Goal: Check status: Check status

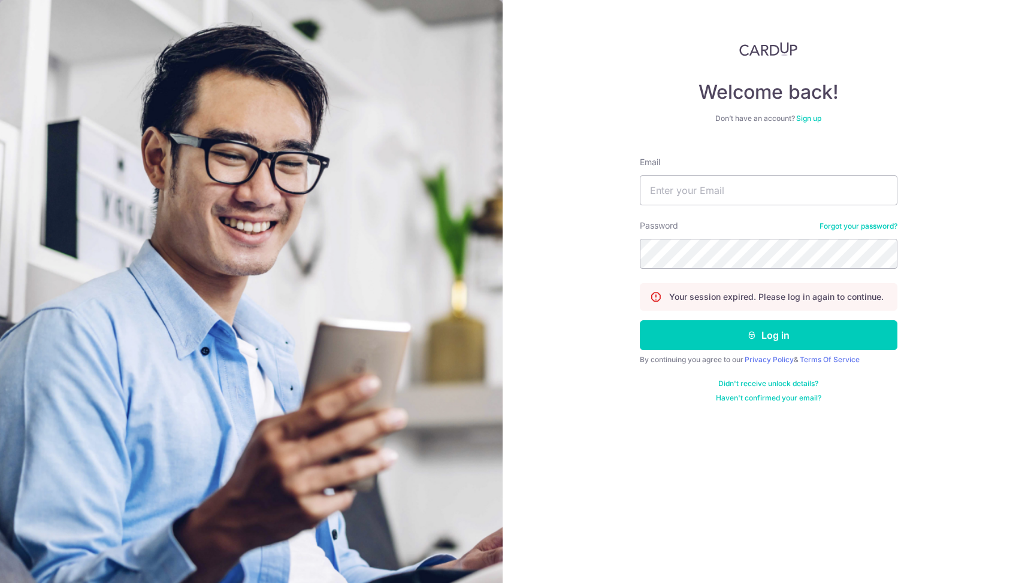
click at [654, 178] on input "Email" at bounding box center [769, 191] width 258 height 30
type input "[EMAIL_ADDRESS][DOMAIN_NAME]"
click at [640, 320] on button "Log in" at bounding box center [769, 335] width 258 height 30
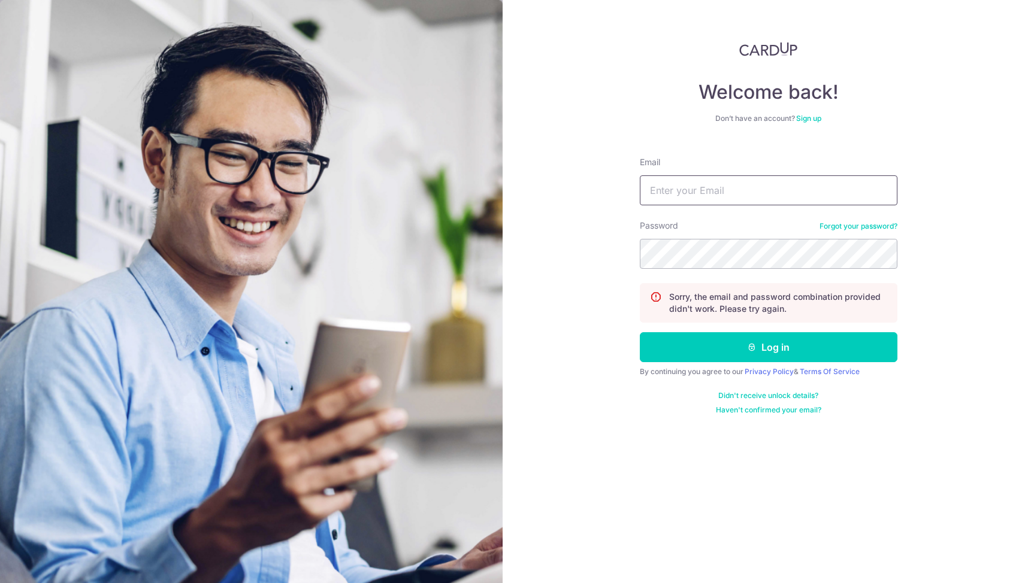
click at [751, 196] on input "Email" at bounding box center [769, 191] width 258 height 30
type input "[EMAIL_ADDRESS][DOMAIN_NAME]"
click at [640, 332] on button "Log in" at bounding box center [769, 347] width 258 height 30
click at [807, 195] on input "Email" at bounding box center [769, 191] width 258 height 30
type input "[EMAIL_ADDRESS][DOMAIN_NAME]"
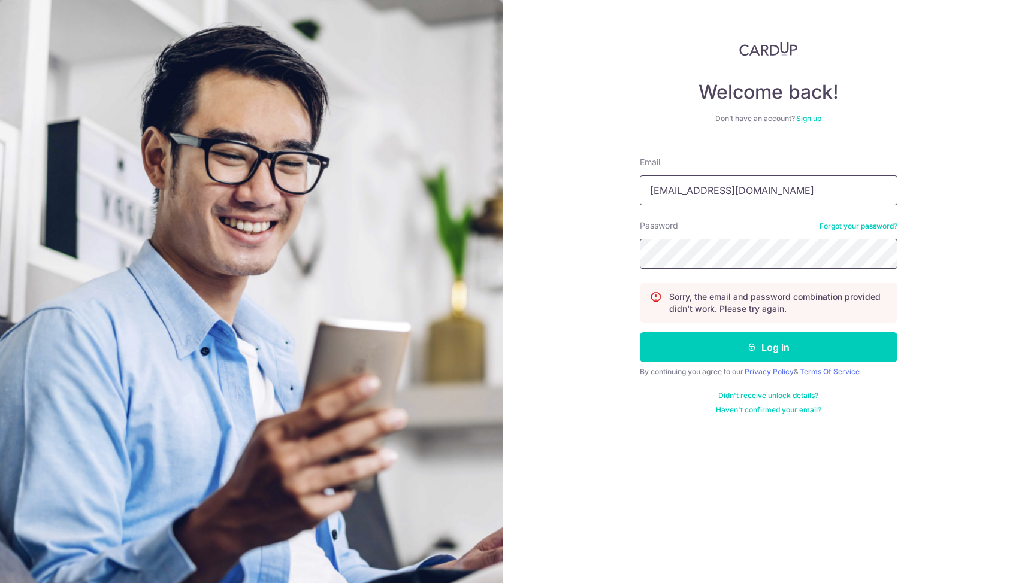
click at [640, 332] on button "Log in" at bounding box center [769, 347] width 258 height 30
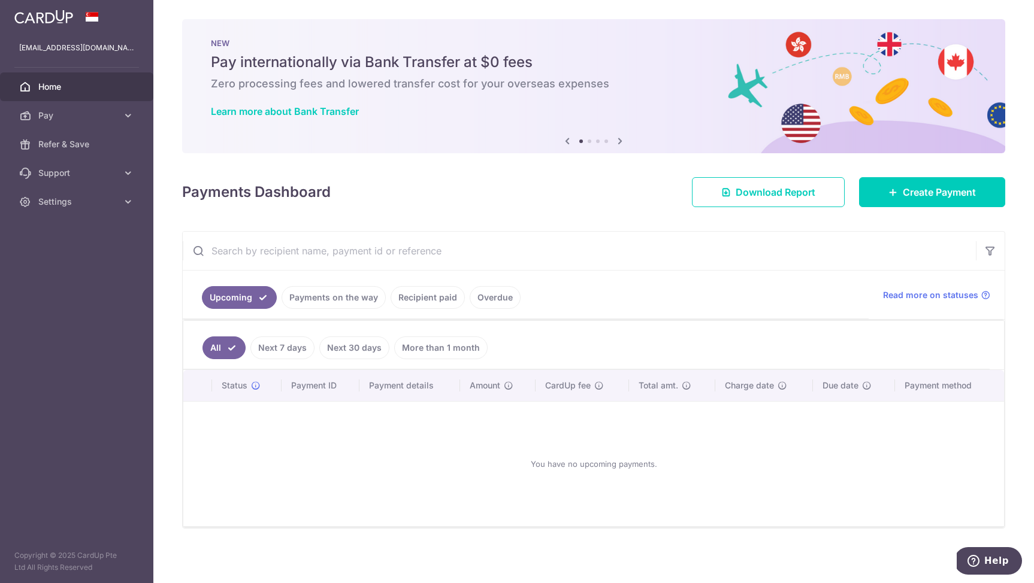
click at [314, 299] on link "Payments on the way" at bounding box center [334, 297] width 104 height 23
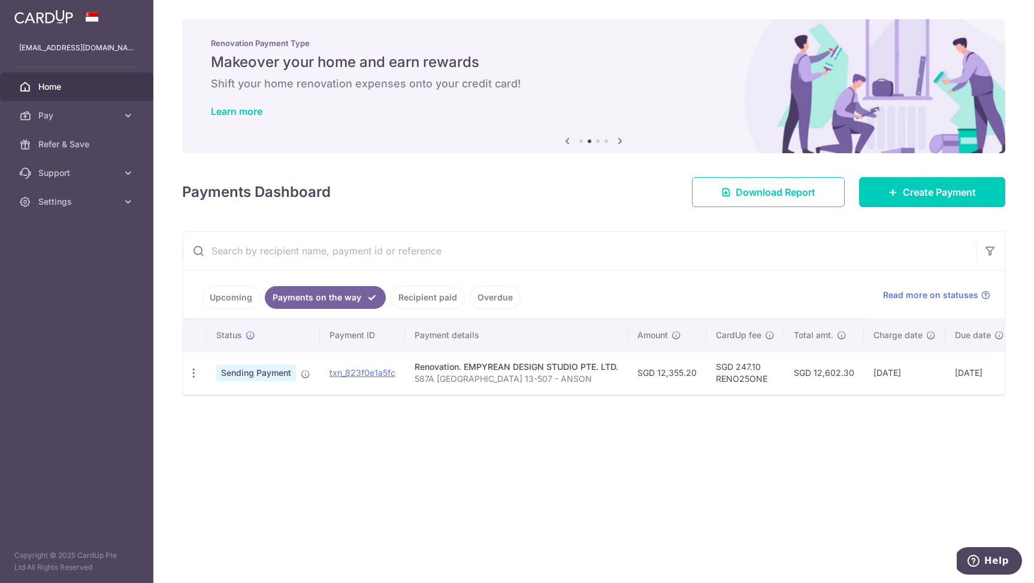
click at [405, 294] on link "Recipient paid" at bounding box center [428, 297] width 74 height 23
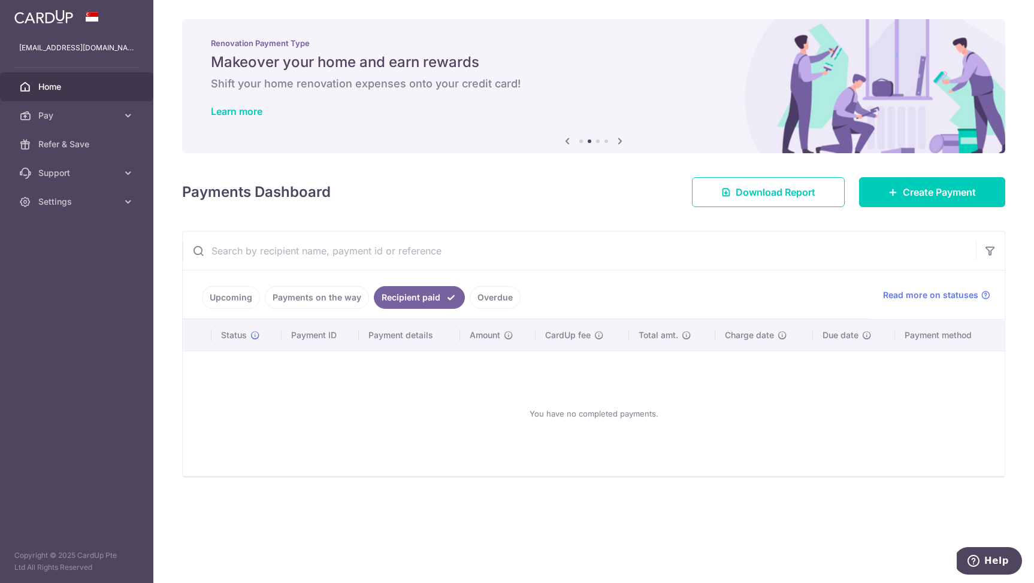
click at [465, 286] on ul "Upcoming Payments on the way Recipient paid Overdue" at bounding box center [526, 295] width 686 height 49
click at [467, 288] on li "Overdue" at bounding box center [493, 297] width 56 height 23
click at [468, 289] on li "Overdue" at bounding box center [493, 297] width 56 height 23
click at [476, 295] on link "Overdue" at bounding box center [495, 297] width 51 height 23
click at [319, 308] on link "Payments on the way" at bounding box center [317, 297] width 104 height 23
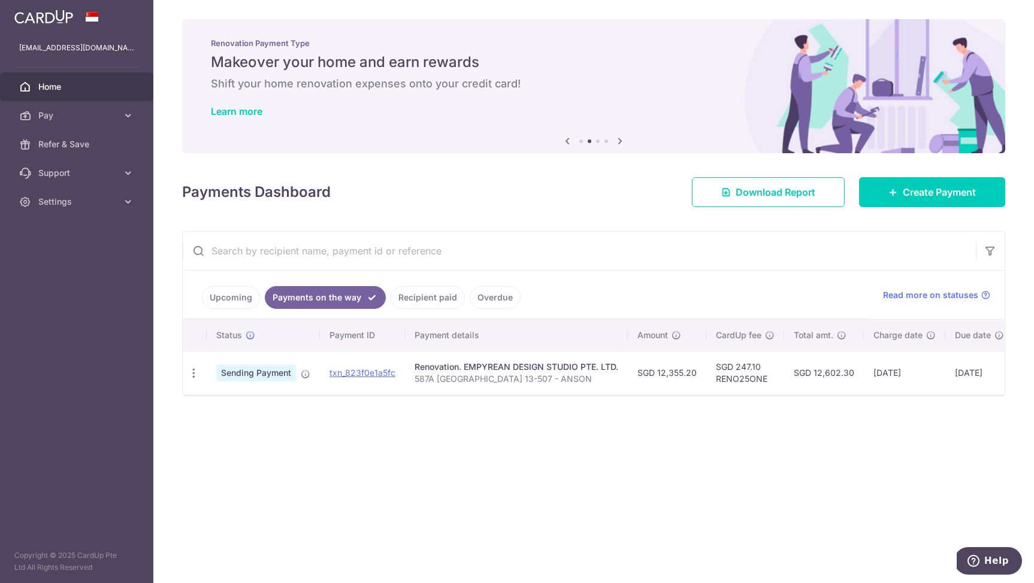
click at [521, 246] on input "text" at bounding box center [579, 251] width 793 height 38
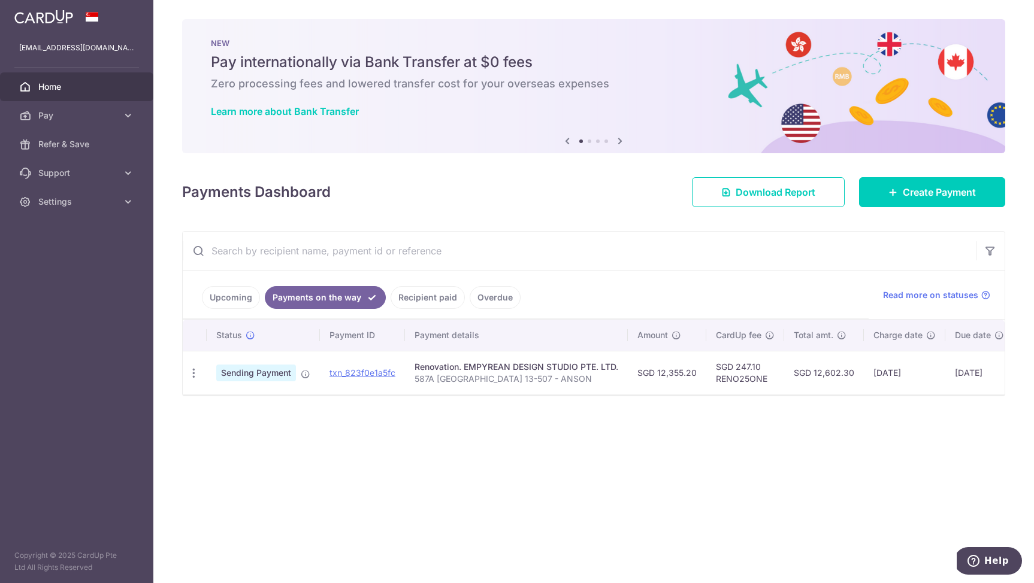
click at [471, 438] on div "× Pause Schedule Pause all future payments in this series Pause just this one p…" at bounding box center [593, 291] width 881 height 583
